Goal: Task Accomplishment & Management: Use online tool/utility

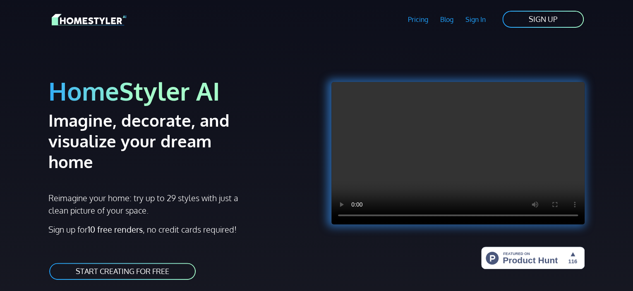
click at [132, 262] on link "START CREATING FOR FREE" at bounding box center [122, 271] width 148 height 19
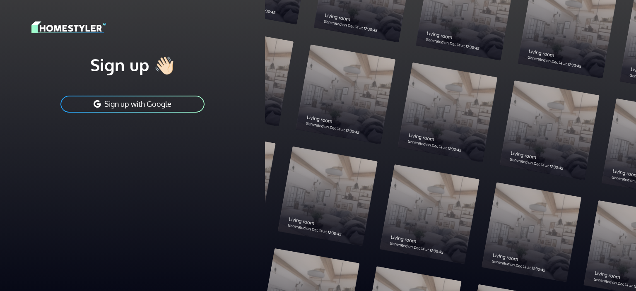
click at [136, 102] on button "Sign up with Google" at bounding box center [133, 104] width 146 height 19
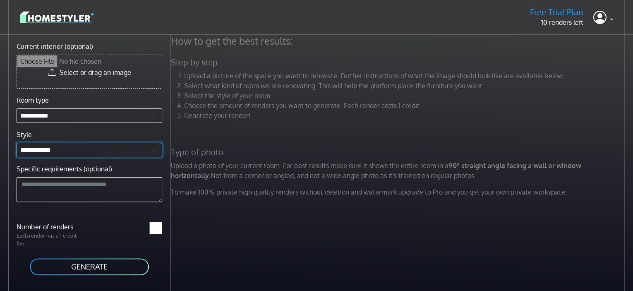
click at [73, 154] on select "**********" at bounding box center [90, 150] width 146 height 14
click at [228, 163] on p "Upload a photo of your current room. For best results make sure it shows the en…" at bounding box center [399, 171] width 466 height 20
